Goal: Navigation & Orientation: Find specific page/section

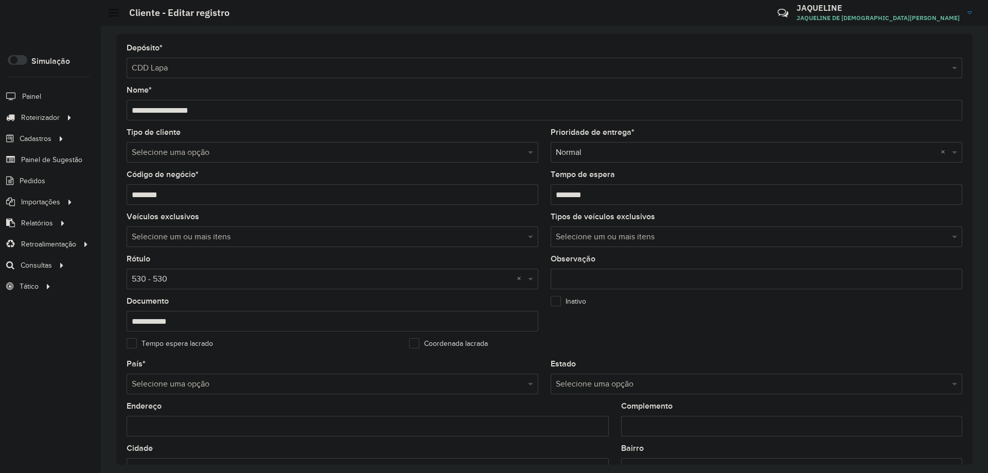
scroll to position [293, 0]
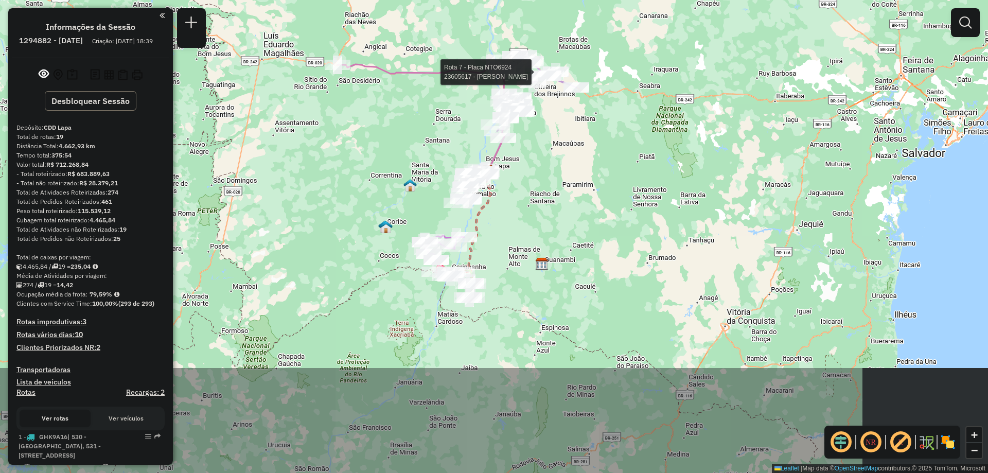
drag, startPoint x: 525, startPoint y: 388, endPoint x: 566, endPoint y: 244, distance: 150.0
click at [566, 244] on div "Rota 7 - Placa NTO6924 23605617 - MERCADINHO OLIVEIRA Janela de atendimento Gra…" at bounding box center [494, 236] width 988 height 473
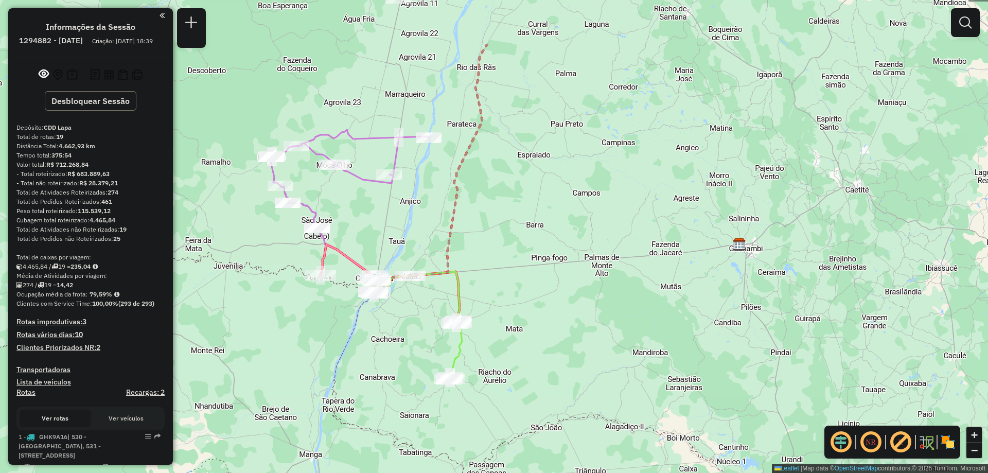
drag, startPoint x: 543, startPoint y: 195, endPoint x: 549, endPoint y: 286, distance: 91.3
click at [549, 286] on div "Rota 7 - Placa NTO6924 23605617 - MERCADINHO OLIVEIRA Janela de atendimento Gra…" at bounding box center [494, 236] width 988 height 473
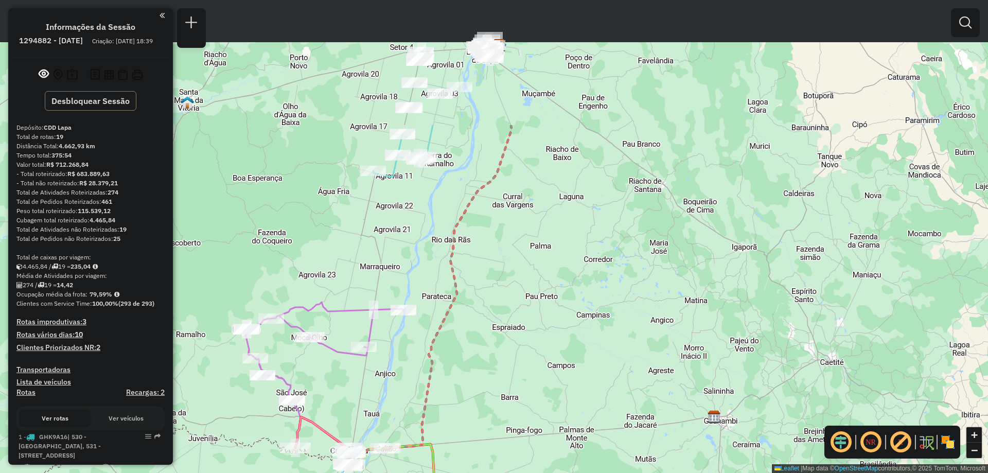
drag, startPoint x: 480, startPoint y: 205, endPoint x: 460, endPoint y: 368, distance: 163.8
click at [454, 382] on div "Rota 7 - Placa NTO6924 23605617 - MERCADINHO OLIVEIRA Janela de atendimento Gra…" at bounding box center [494, 236] width 988 height 473
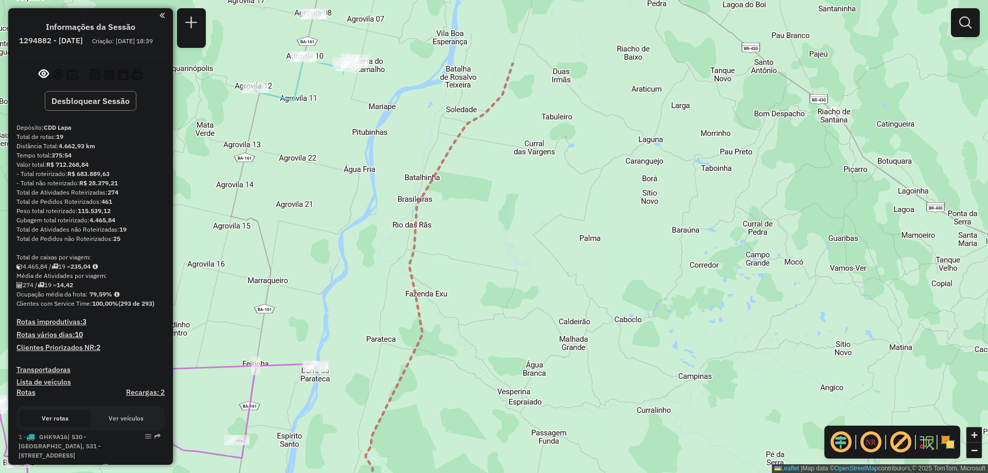
drag, startPoint x: 501, startPoint y: 175, endPoint x: 464, endPoint y: 285, distance: 116.4
click at [464, 285] on div "Rota 7 - Placa NTO6924 23605617 - MERCADINHO OLIVEIRA Janela de atendimento Gra…" at bounding box center [494, 236] width 988 height 473
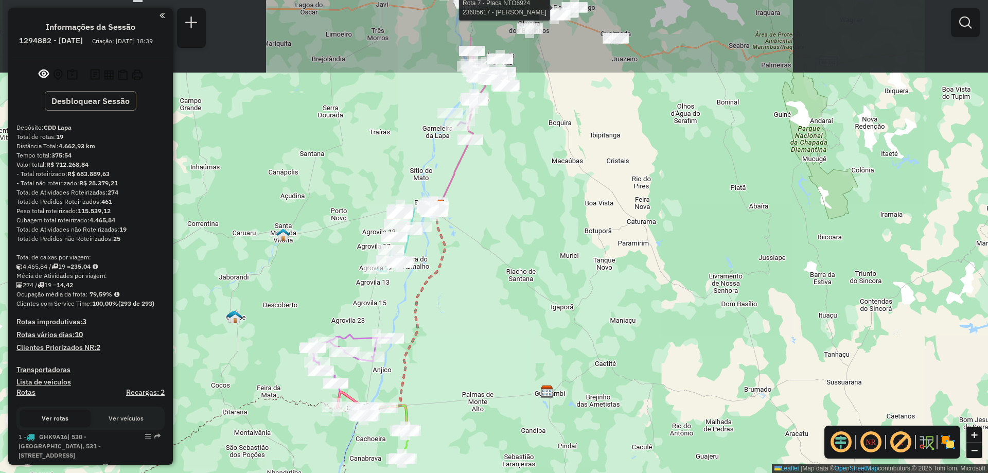
drag, startPoint x: 551, startPoint y: 113, endPoint x: 513, endPoint y: 215, distance: 108.3
click at [513, 215] on div "Rota 7 - Placa NTO6924 23605617 - MERCADINHO OLIVEIRA Janela de atendimento Gra…" at bounding box center [494, 236] width 988 height 473
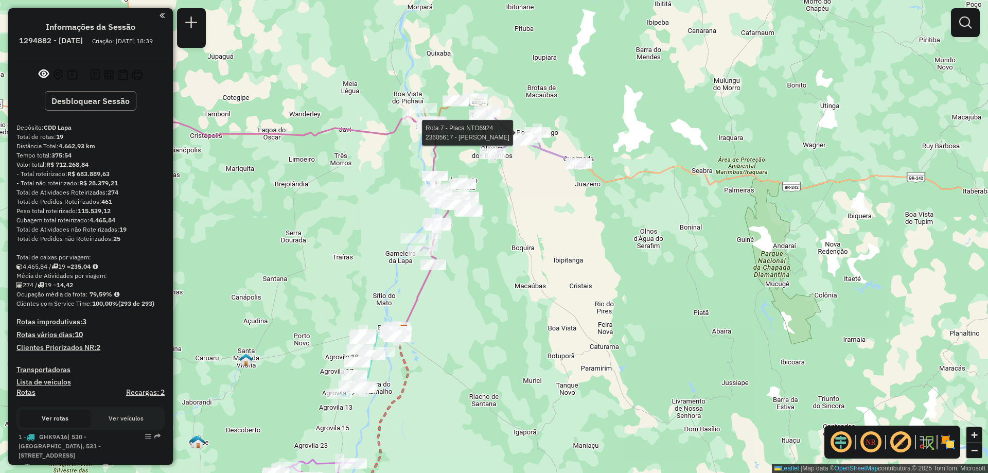
drag, startPoint x: 579, startPoint y: 149, endPoint x: 547, endPoint y: 257, distance: 112.2
click at [547, 257] on div "Rota 7 - Placa NTO6924 23605617 - MERCADINHO OLIVEIRA Janela de atendimento Gra…" at bounding box center [494, 236] width 988 height 473
